Goal: Task Accomplishment & Management: Use online tool/utility

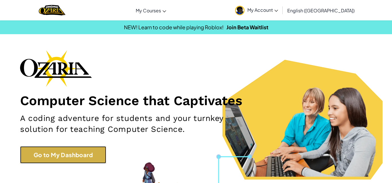
click at [83, 151] on link "Go to My Dashboard" at bounding box center [63, 154] width 86 height 17
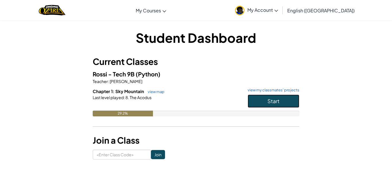
click at [261, 100] on button "Start" at bounding box center [274, 100] width 52 height 13
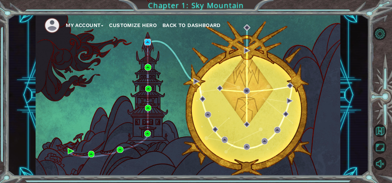
click at [148, 40] on img at bounding box center [147, 42] width 6 height 6
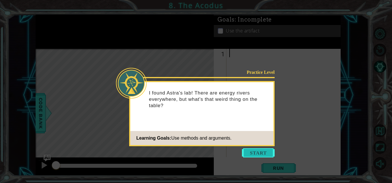
click at [252, 154] on button "Start" at bounding box center [258, 152] width 33 height 9
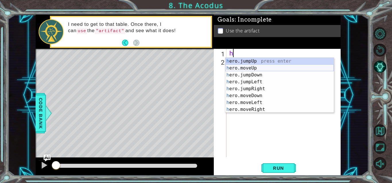
click at [250, 69] on div "h ero.jumpUp press enter h ero.moveUp press enter h ero.jumpDown press enter h …" at bounding box center [279, 92] width 108 height 69
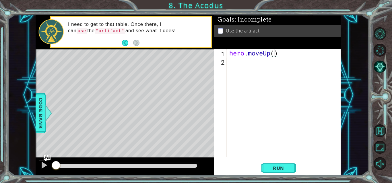
type textarea "hero.moveUp(2)"
click at [239, 66] on div "hero . moveUp ( 2 )" at bounding box center [285, 111] width 114 height 125
type textarea "h"
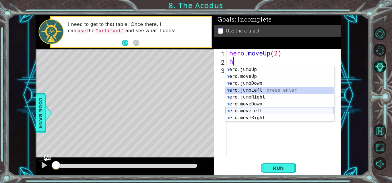
drag, startPoint x: 245, startPoint y: 90, endPoint x: 247, endPoint y: 109, distance: 19.4
click at [247, 109] on div "h ero.jumpUp press enter h ero.moveUp press enter h ero.jumpDown press enter h …" at bounding box center [279, 100] width 108 height 69
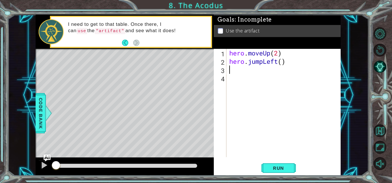
click at [287, 62] on div "hero . moveUp ( 2 ) hero . jumpLeft ( )" at bounding box center [285, 111] width 114 height 125
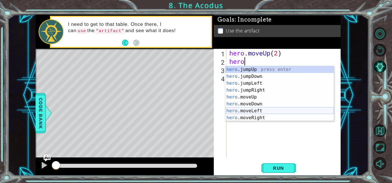
click at [258, 109] on div "hero .jumpUp press enter hero .jumpDown press enter hero .jumpLeft press enter …" at bounding box center [279, 100] width 108 height 69
type textarea "hero.moveLeft(1)"
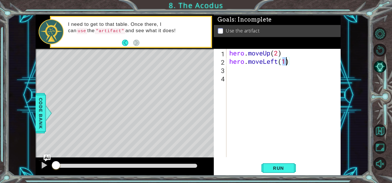
click at [251, 69] on div "hero . moveUp ( 2 ) hero . moveLeft ( 1 )" at bounding box center [285, 111] width 114 height 125
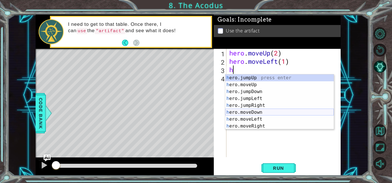
click at [248, 112] on div "h ero.jumpUp press enter h ero.moveUp press enter h ero.jumpDown press enter h …" at bounding box center [279, 108] width 108 height 69
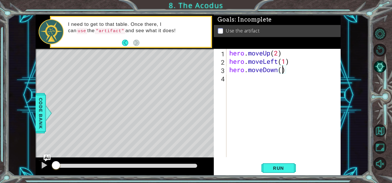
type textarea "hero.moveDown(2)"
click at [246, 79] on div "hero . moveUp ( 2 ) hero . moveLeft ( 1 ) hero . moveDown ( 2 )" at bounding box center [285, 111] width 114 height 125
type textarea "h"
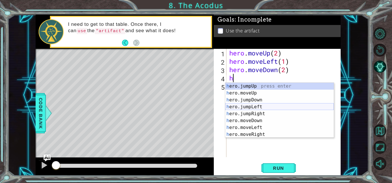
click at [255, 105] on div "h ero.jumpUp press enter h ero.moveUp press enter h ero.jumpDown press enter h …" at bounding box center [279, 117] width 108 height 69
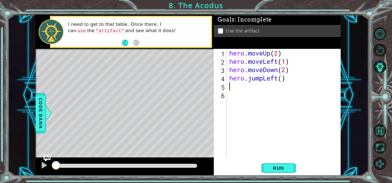
click at [283, 79] on div "hero . moveUp ( 2 ) hero . moveLeft ( 1 ) hero . moveDown ( 2 ) hero . jumpLeft…" at bounding box center [285, 111] width 114 height 125
type textarea "hero.jumpLeft(2)"
click at [266, 86] on div "hero . moveUp ( 2 ) hero . moveLeft ( 1 ) hero . moveDown ( 2 ) hero . jumpLeft…" at bounding box center [285, 111] width 114 height 125
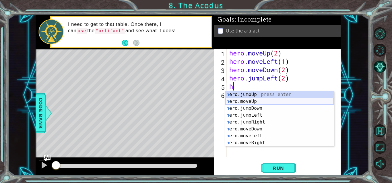
click at [260, 101] on div "h ero.jumpUp press enter h ero.moveUp press enter h ero.jumpDown press enter h …" at bounding box center [279, 125] width 108 height 69
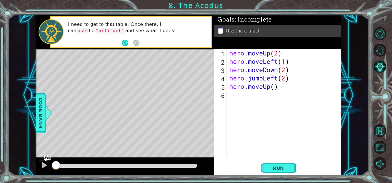
type textarea "hero.moveUp(2)"
click at [240, 98] on div "hero . moveUp ( 2 ) hero . moveLeft ( 1 ) hero . moveDown ( 2 ) hero . jumpLeft…" at bounding box center [285, 111] width 114 height 125
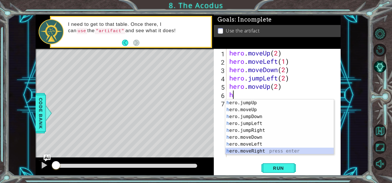
click at [248, 151] on div "h ero.jumpUp press enter h ero.moveUp press enter h ero.jumpDown press enter h …" at bounding box center [279, 133] width 108 height 69
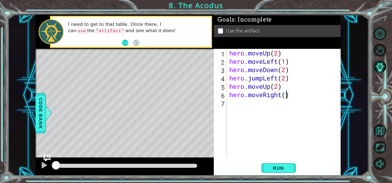
type textarea "hero.moveRight(1)"
click at [248, 100] on div "hero . moveUp ( 2 ) hero . moveLeft ( 1 ) hero . moveDown ( 2 ) hero . jumpLeft…" at bounding box center [285, 111] width 114 height 125
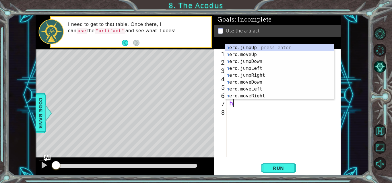
click at [252, 107] on div "hero . moveUp ( 2 ) hero . moveLeft ( 1 ) hero . moveDown ( 2 ) hero . jumpLeft…" at bounding box center [285, 111] width 114 height 125
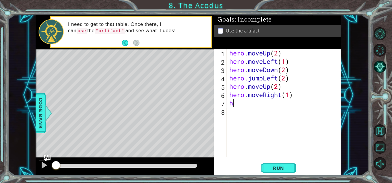
click at [252, 107] on div "hero . moveUp ( 2 ) hero . moveLeft ( 1 ) hero . moveDown ( 2 ) hero . jumpLeft…" at bounding box center [285, 111] width 114 height 125
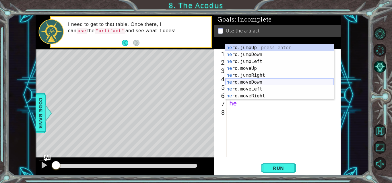
scroll to position [7, 0]
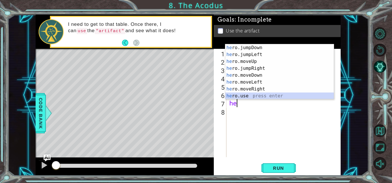
click at [246, 96] on div "he ro.jumpDown press enter he ro.jumpLeft press enter he ro.moveUp press enter …" at bounding box center [279, 78] width 108 height 69
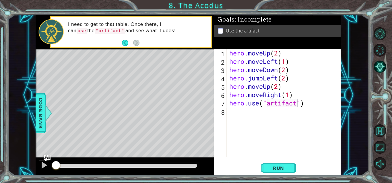
scroll to position [0, 3]
type textarea "hero.use("artifact")"
click at [277, 169] on span "Run" at bounding box center [278, 168] width 23 height 6
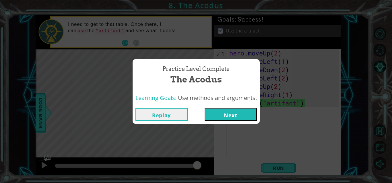
click at [241, 113] on button "Next" at bounding box center [231, 114] width 52 height 13
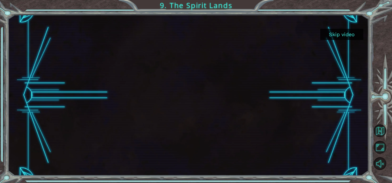
click at [339, 37] on button "Skip video" at bounding box center [341, 34] width 43 height 11
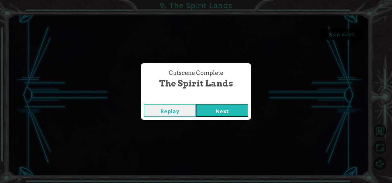
click at [219, 107] on button "Next" at bounding box center [222, 110] width 52 height 13
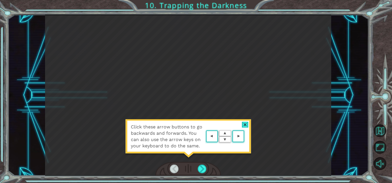
click at [244, 125] on div at bounding box center [245, 125] width 7 height 6
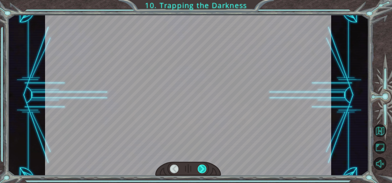
click at [203, 164] on div at bounding box center [202, 168] width 9 height 9
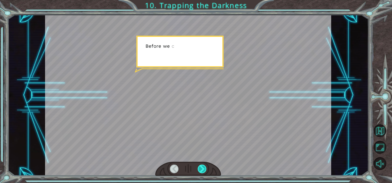
click at [201, 170] on div at bounding box center [202, 168] width 9 height 9
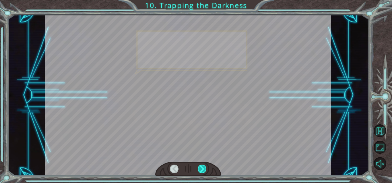
click at [201, 170] on div at bounding box center [202, 168] width 9 height 9
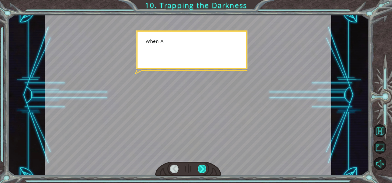
click at [201, 170] on div at bounding box center [202, 168] width 9 height 9
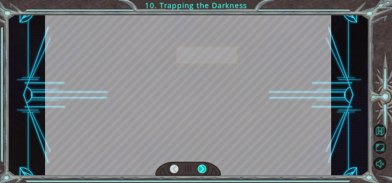
click at [201, 170] on div at bounding box center [202, 168] width 9 height 9
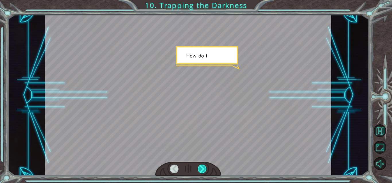
click at [201, 170] on div at bounding box center [202, 168] width 9 height 9
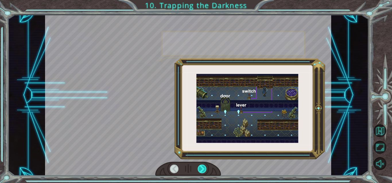
click at [201, 170] on div at bounding box center [202, 168] width 9 height 9
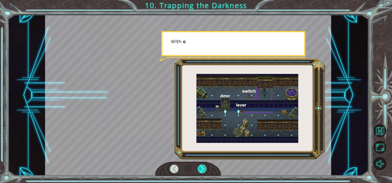
click at [201, 170] on div at bounding box center [202, 168] width 9 height 9
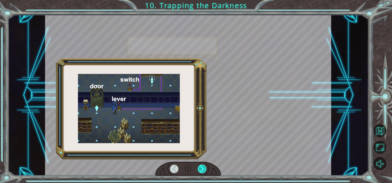
click at [201, 170] on div at bounding box center [202, 168] width 9 height 9
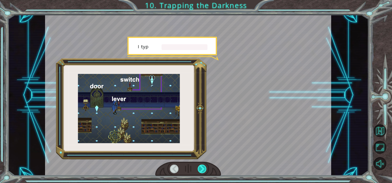
click at [201, 170] on div at bounding box center [202, 168] width 9 height 9
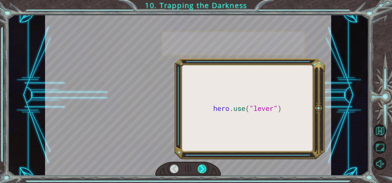
click at [201, 170] on div at bounding box center [202, 168] width 9 height 9
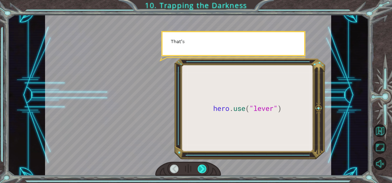
click at [201, 170] on div at bounding box center [202, 168] width 9 height 9
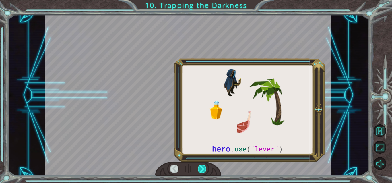
click at [201, 170] on div at bounding box center [202, 168] width 9 height 9
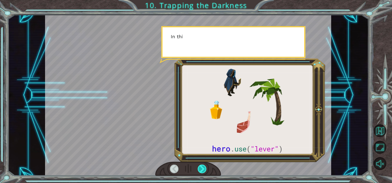
click at [201, 170] on div at bounding box center [202, 168] width 9 height 9
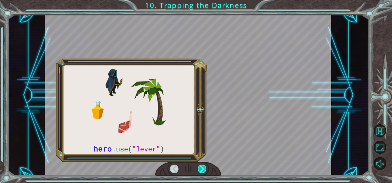
click at [201, 170] on div at bounding box center [202, 168] width 9 height 9
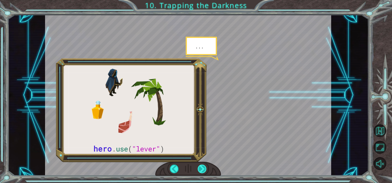
click at [201, 170] on div at bounding box center [202, 168] width 9 height 9
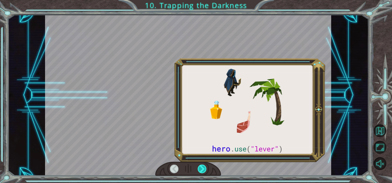
click at [201, 170] on div at bounding box center [202, 168] width 9 height 9
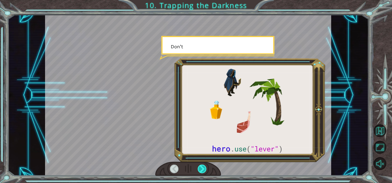
click at [201, 170] on div at bounding box center [202, 168] width 9 height 9
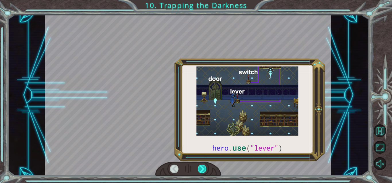
click at [201, 170] on div at bounding box center [202, 168] width 9 height 9
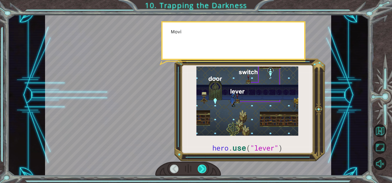
click at [201, 170] on div at bounding box center [202, 168] width 9 height 9
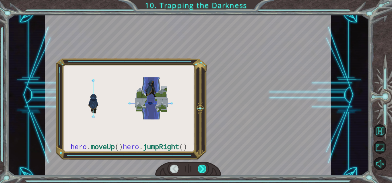
click at [201, 170] on div at bounding box center [202, 168] width 9 height 9
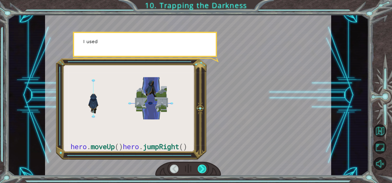
click at [201, 170] on div at bounding box center [202, 168] width 9 height 9
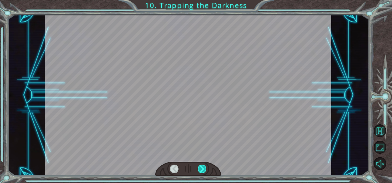
click at [201, 170] on div at bounding box center [202, 168] width 9 height 9
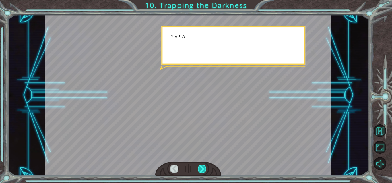
click at [201, 170] on div at bounding box center [202, 168] width 9 height 9
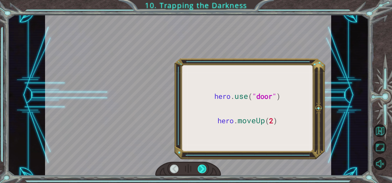
click at [201, 170] on div at bounding box center [202, 168] width 9 height 9
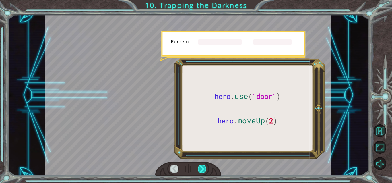
click at [201, 170] on div at bounding box center [202, 168] width 9 height 9
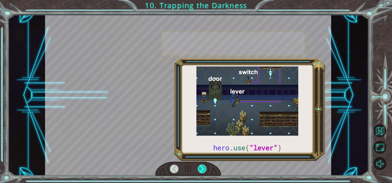
click at [201, 170] on div at bounding box center [202, 168] width 9 height 9
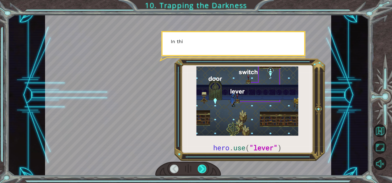
click at [201, 170] on div at bounding box center [202, 168] width 9 height 9
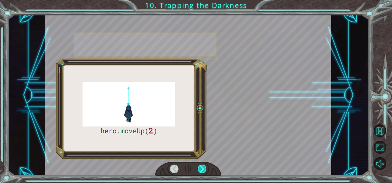
click at [201, 170] on div at bounding box center [202, 168] width 9 height 9
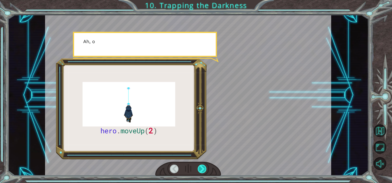
click at [201, 170] on div at bounding box center [202, 168] width 9 height 9
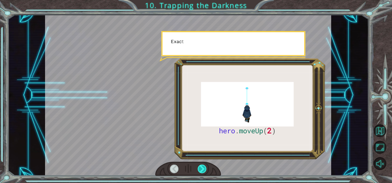
click at [201, 170] on div at bounding box center [202, 168] width 9 height 9
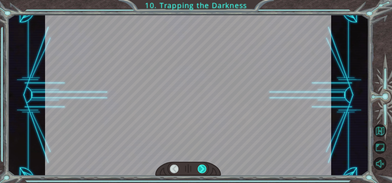
click at [201, 170] on div at bounding box center [202, 168] width 9 height 9
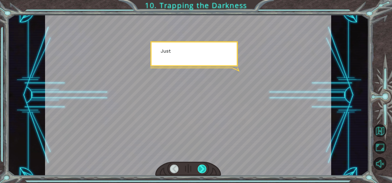
click at [201, 170] on div at bounding box center [202, 168] width 9 height 9
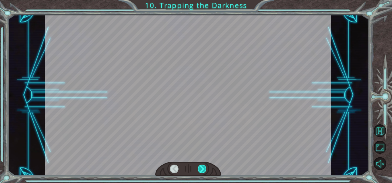
click at [201, 170] on div at bounding box center [202, 168] width 9 height 9
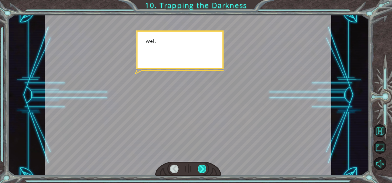
click at [201, 170] on div at bounding box center [202, 168] width 9 height 9
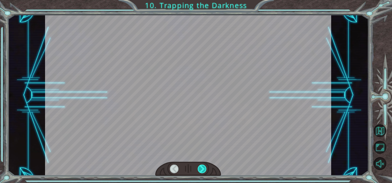
click at [201, 170] on div at bounding box center [202, 168] width 9 height 9
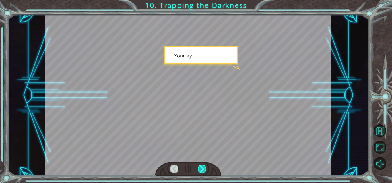
click at [201, 170] on div at bounding box center [202, 168] width 9 height 9
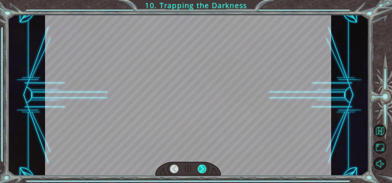
click at [201, 170] on div at bounding box center [202, 168] width 9 height 9
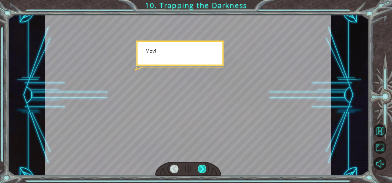
click at [201, 170] on div at bounding box center [202, 168] width 9 height 9
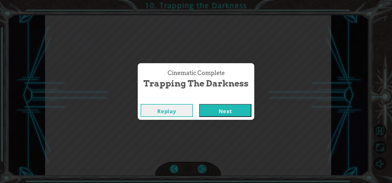
click at [201, 170] on div "Cinematic Complete Trapping the Darkness Replay Next" at bounding box center [196, 91] width 392 height 183
click at [228, 112] on button "Next" at bounding box center [225, 110] width 52 height 13
